Goal: Check status

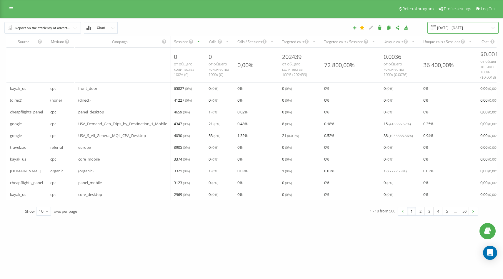
click at [463, 28] on input "[DATE] - [DATE]" at bounding box center [463, 27] width 71 height 11
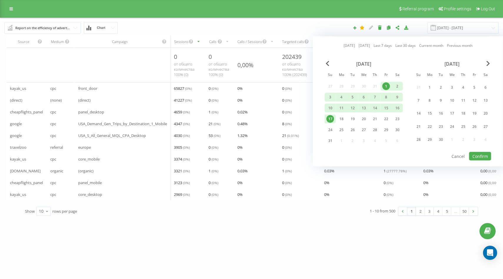
click at [387, 84] on div "1" at bounding box center [387, 86] width 8 height 8
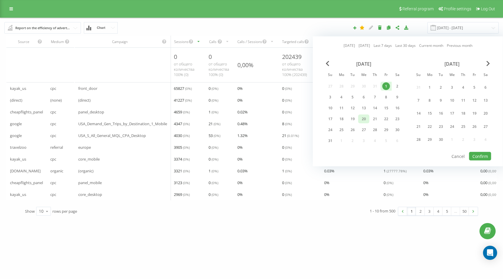
click at [360, 120] on div "20" at bounding box center [364, 119] width 8 height 8
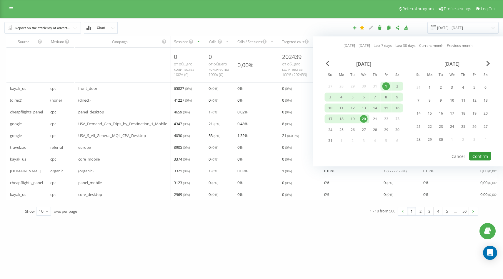
click at [477, 155] on button "Confirm" at bounding box center [481, 156] width 22 height 9
type input "[DATE] - [DATE]"
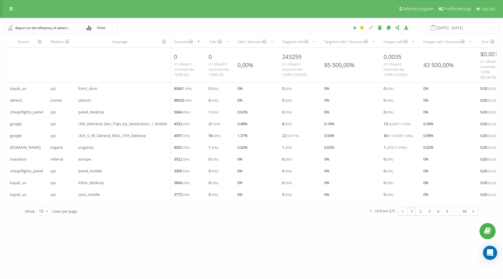
click at [74, 26] on input "text" at bounding box center [43, 27] width 76 height 11
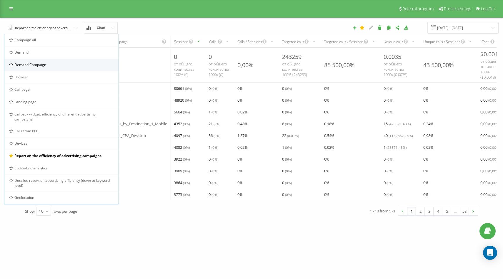
click at [49, 70] on div "Demand Campaign" at bounding box center [61, 65] width 114 height 12
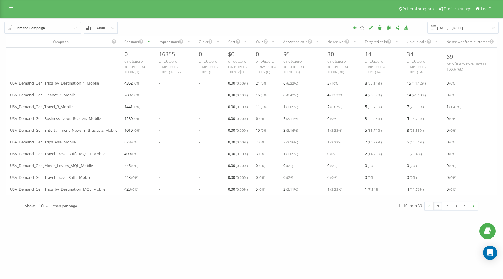
click at [38, 210] on div "10 10 25 50 100" at bounding box center [43, 205] width 15 height 9
click at [48, 200] on div "100" at bounding box center [44, 197] width 14 height 9
